Goal: Find specific page/section: Find specific page/section

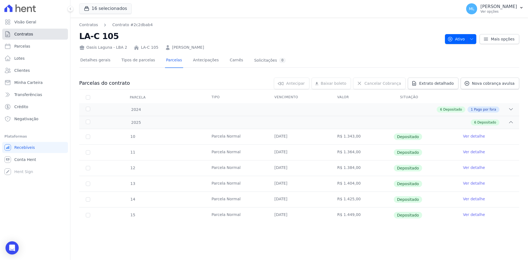
click at [31, 34] on span "Contratos" at bounding box center [23, 33] width 19 height 5
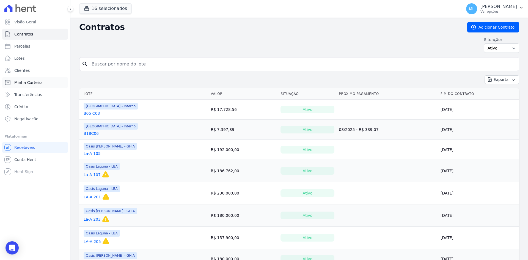
click at [45, 79] on link "Minha Carteira" at bounding box center [35, 82] width 66 height 11
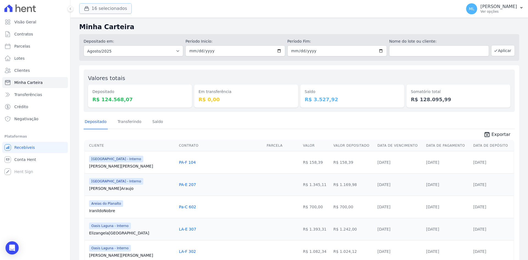
click at [104, 9] on button "16 selecionados" at bounding box center [105, 8] width 53 height 10
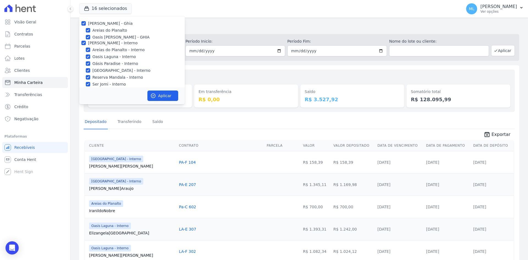
click at [102, 25] on label "[PERSON_NAME] - Ghia" at bounding box center [110, 23] width 45 height 4
click at [86, 25] on input "[PERSON_NAME] - Ghia" at bounding box center [83, 23] width 4 height 4
checkbox input "false"
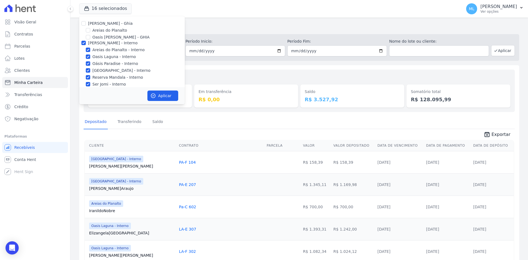
click at [88, 24] on label "[PERSON_NAME] - Ghia" at bounding box center [110, 23] width 45 height 4
click at [86, 24] on input "[PERSON_NAME] - Ghia" at bounding box center [83, 23] width 4 height 4
checkbox input "true"
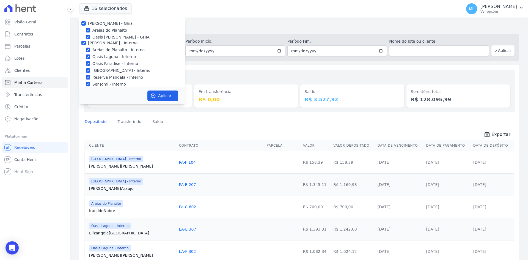
click at [209, 78] on div "Em transferência R$ 0,00" at bounding box center [246, 91] width 104 height 34
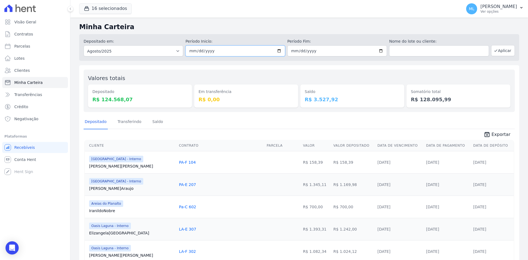
click at [281, 51] on input "[DATE]" at bounding box center [235, 50] width 100 height 11
click at [277, 51] on input "[DATE]" at bounding box center [235, 50] width 100 height 11
click at [46, 71] on link "Clientes" at bounding box center [35, 70] width 66 height 11
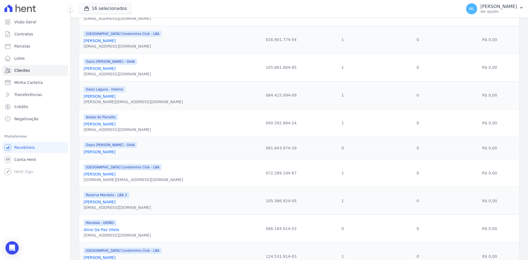
scroll to position [275, 0]
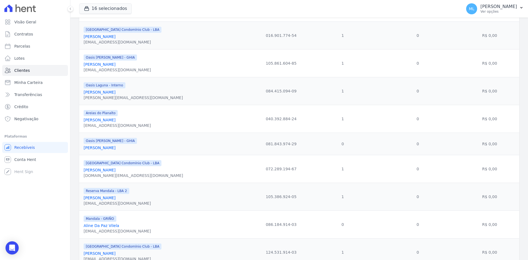
click at [115, 93] on link "[PERSON_NAME]" at bounding box center [100, 92] width 32 height 4
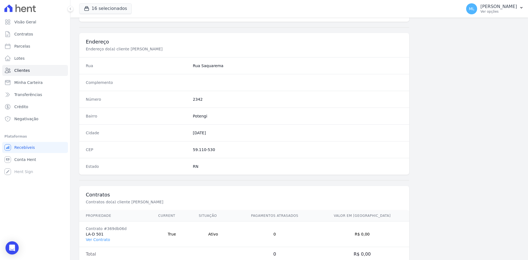
scroll to position [255, 0]
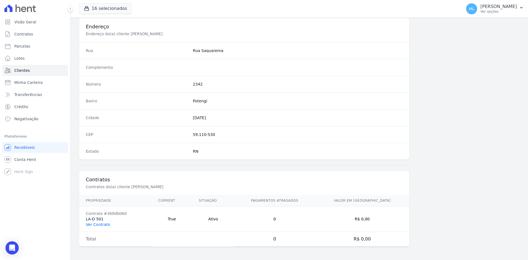
click at [102, 226] on link "Ver Contrato" at bounding box center [98, 224] width 24 height 4
